Goal: Obtain resource: Download file/media

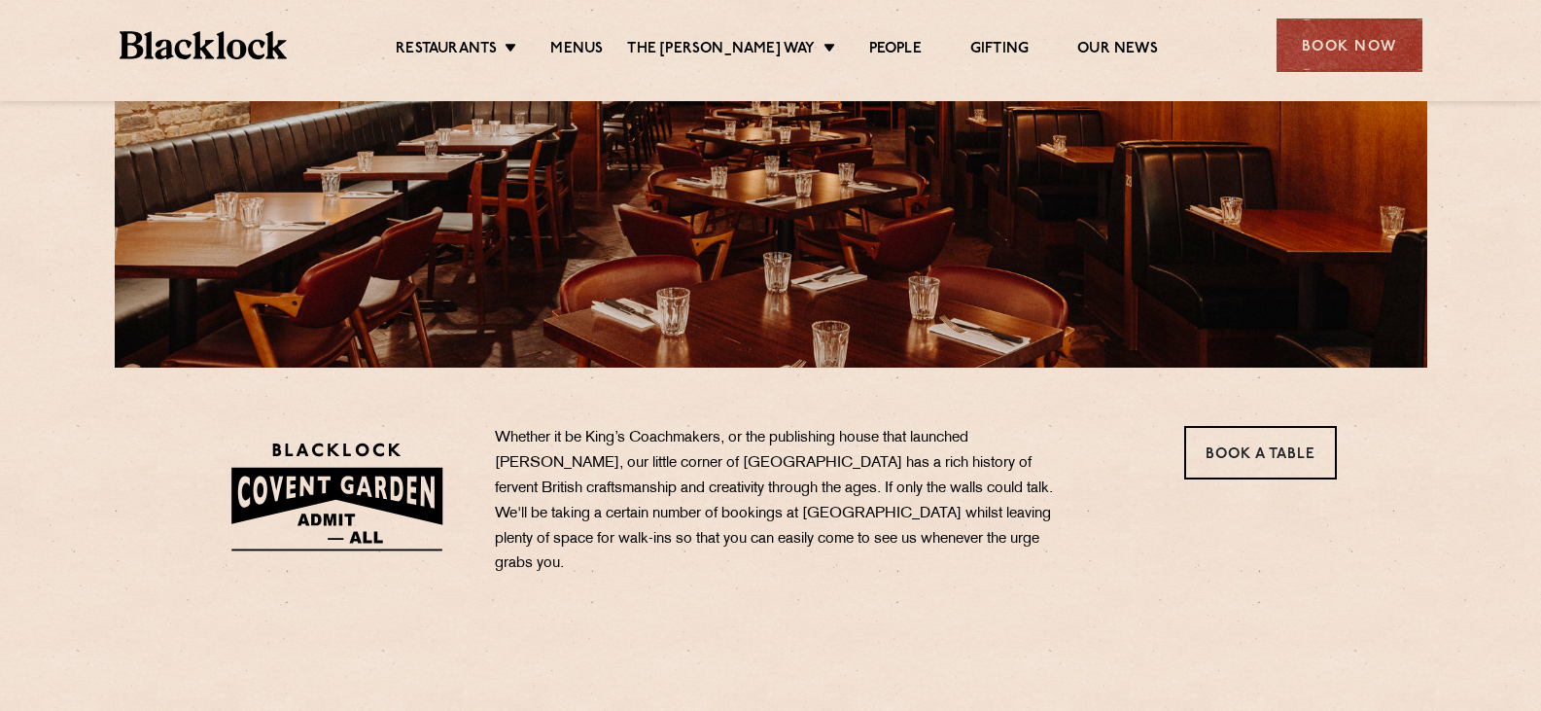
scroll to position [389, 0]
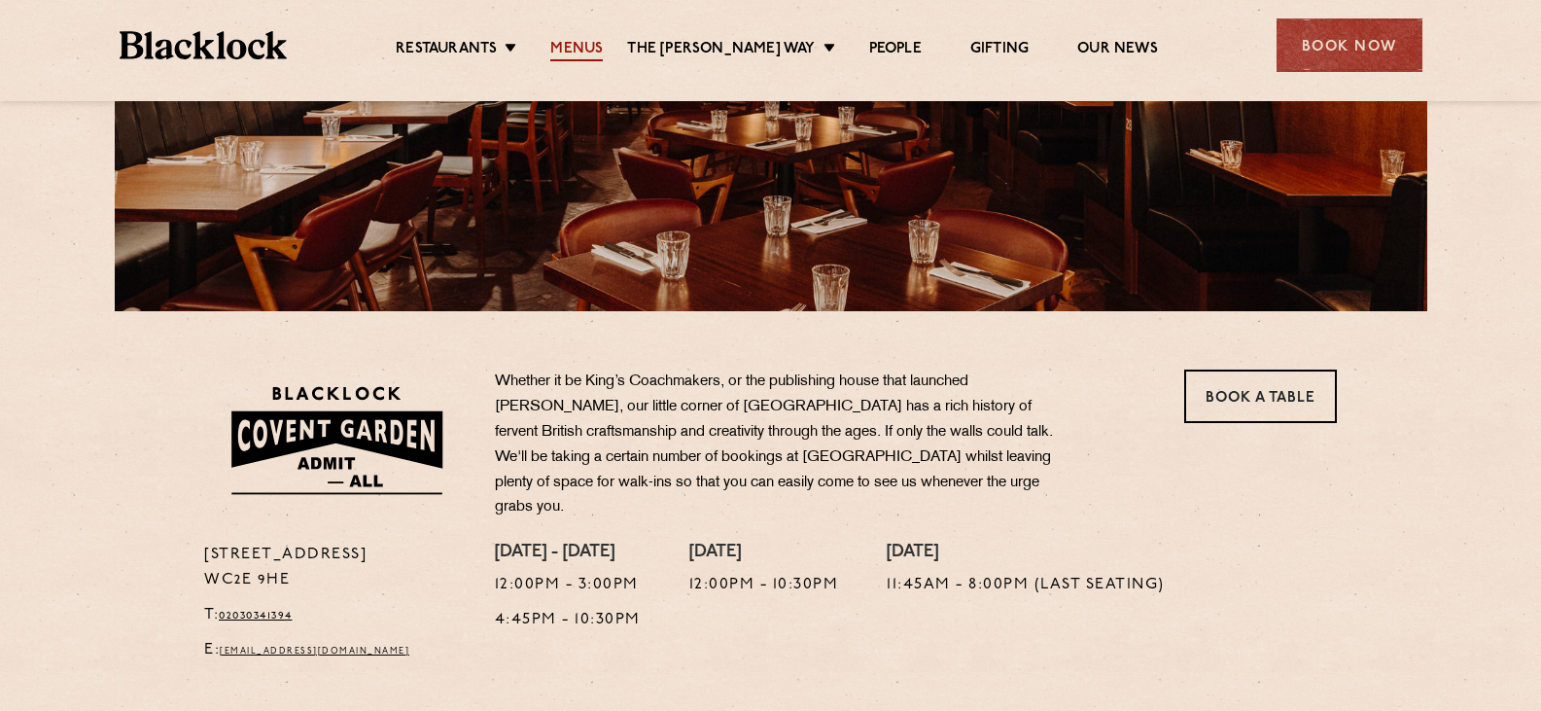
click at [603, 43] on link "Menus" at bounding box center [576, 50] width 53 height 21
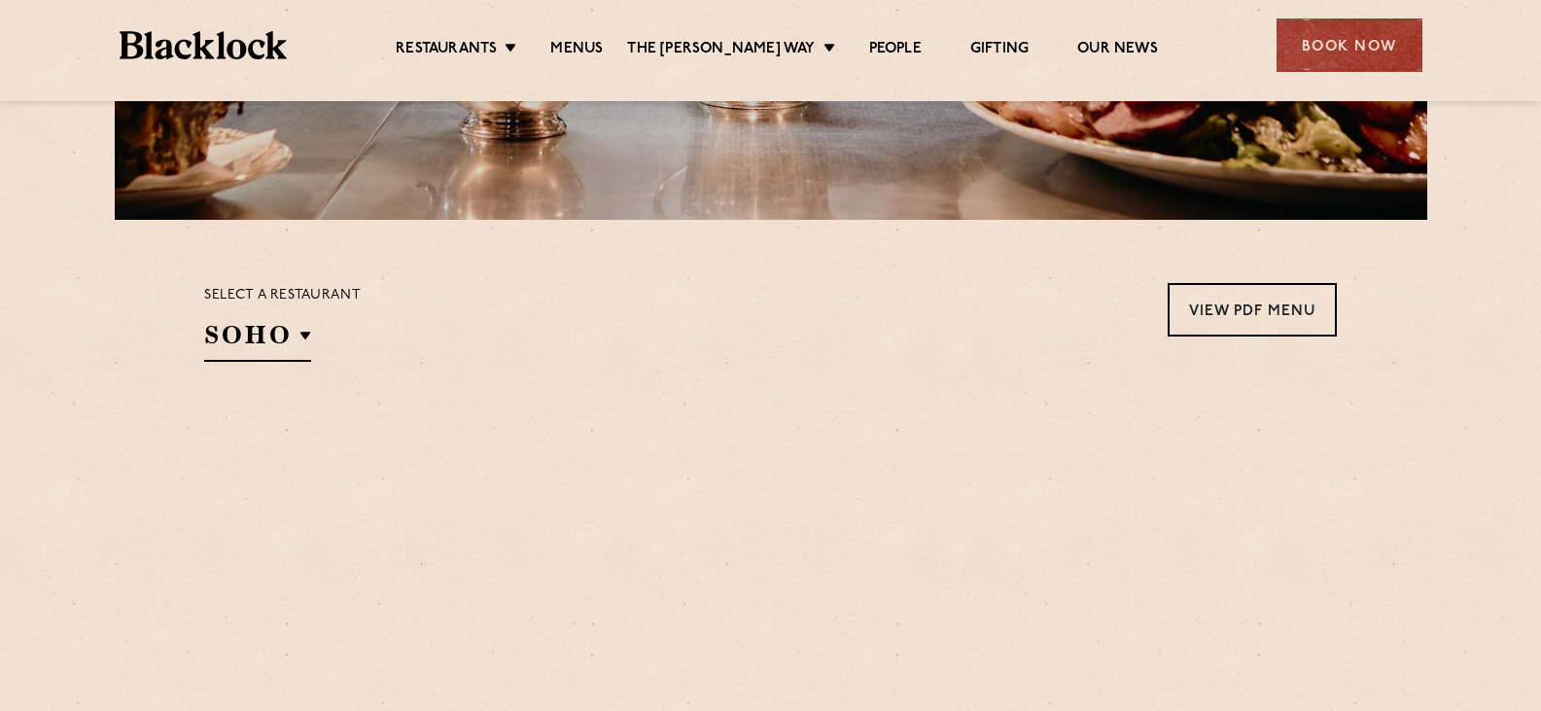
scroll to position [583, 0]
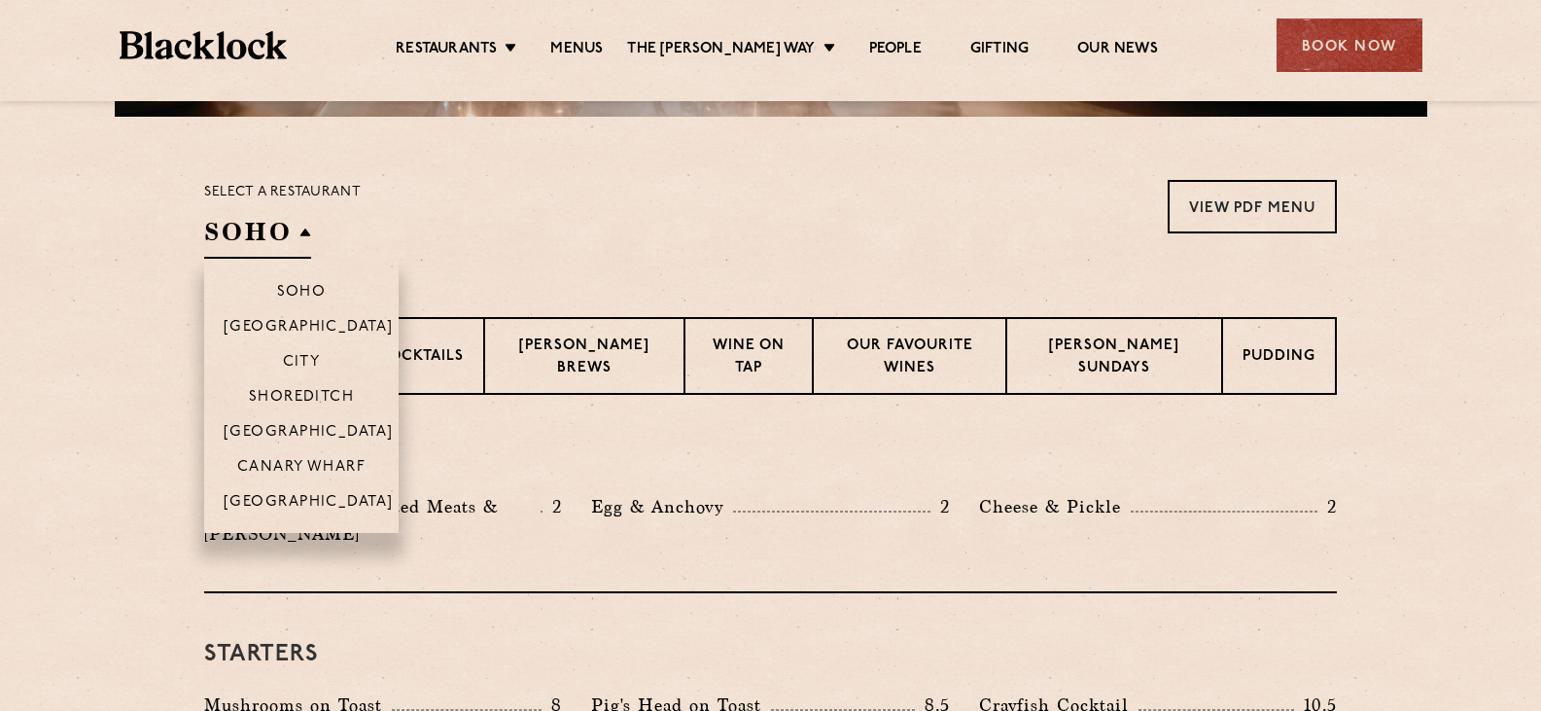
click at [302, 228] on h2 "SOHO" at bounding box center [257, 237] width 107 height 44
click at [306, 430] on p "[GEOGRAPHIC_DATA]" at bounding box center [309, 433] width 170 height 19
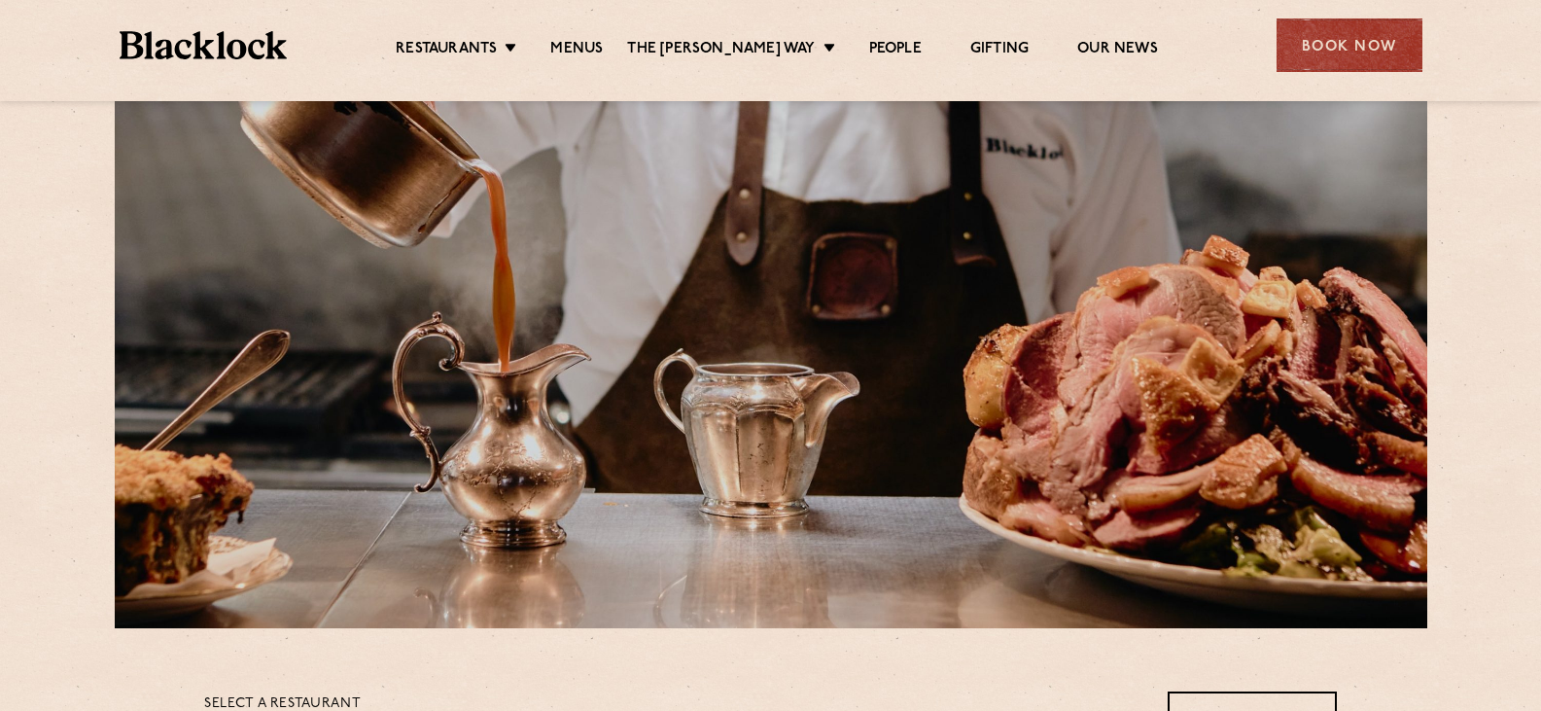
scroll to position [292, 0]
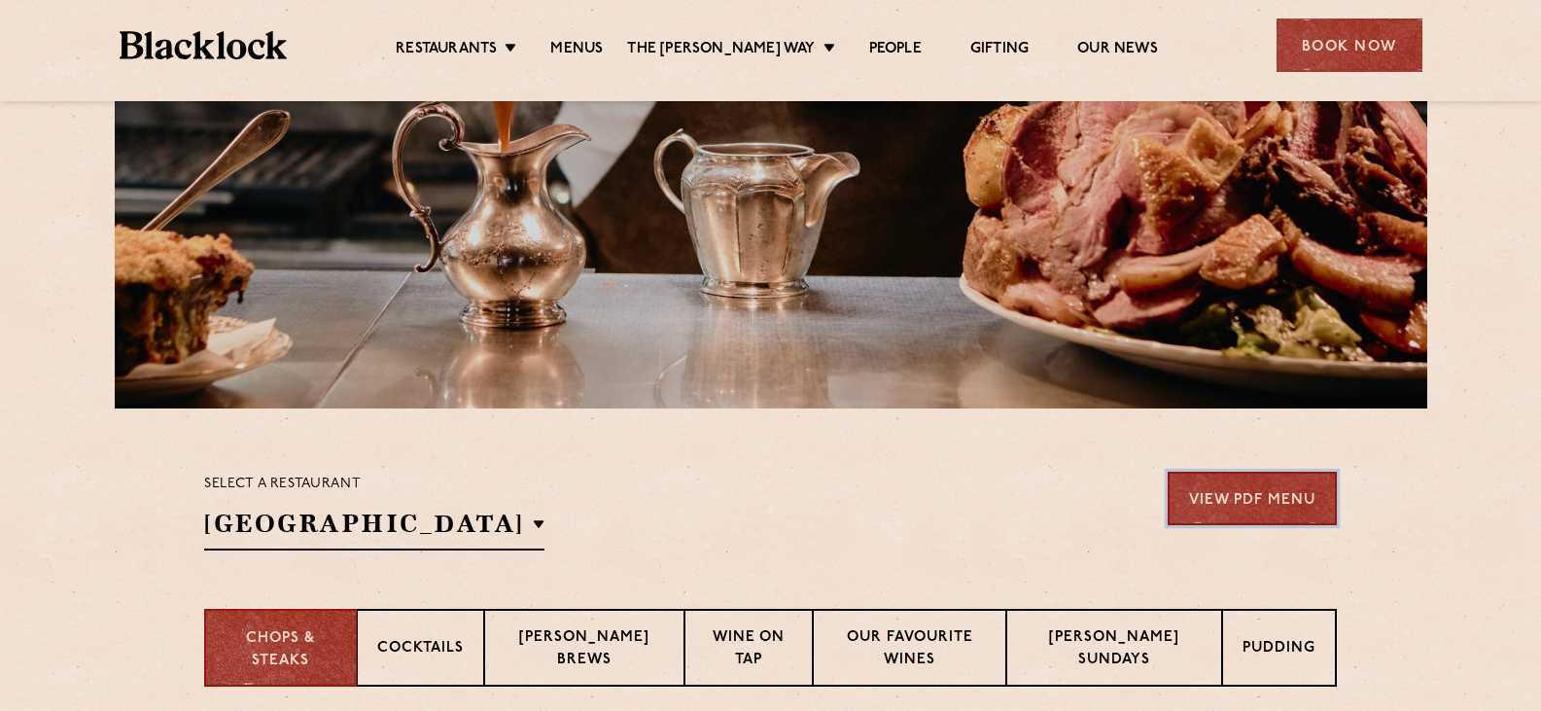
click at [1219, 501] on link "View PDF Menu" at bounding box center [1252, 498] width 169 height 53
